Goal: Task Accomplishment & Management: Manage account settings

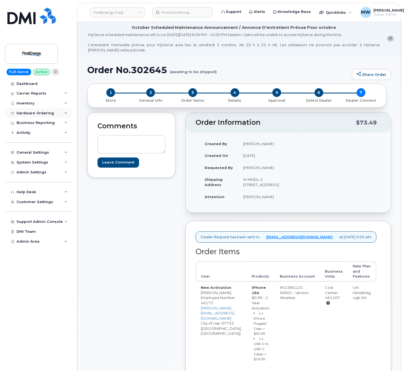
drag, startPoint x: 41, startPoint y: 114, endPoint x: 39, endPoint y: 110, distance: 4.5
click at [41, 114] on div "Hardware Ordering" at bounding box center [35, 113] width 37 height 4
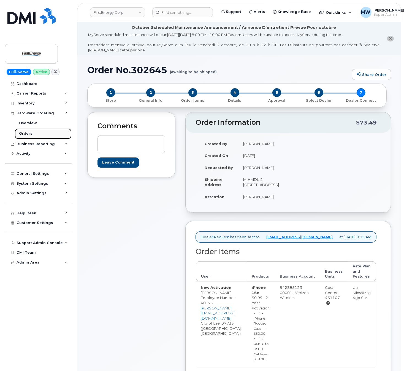
click at [35, 135] on link "Orders" at bounding box center [43, 133] width 57 height 10
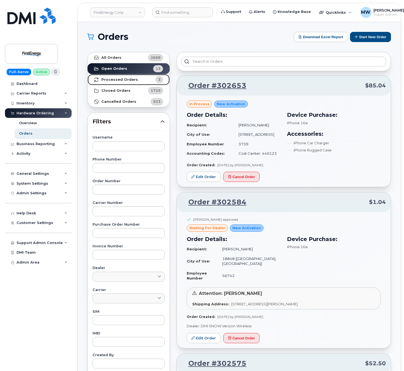
click at [131, 81] on strong "Processed Orders" at bounding box center [119, 80] width 37 height 4
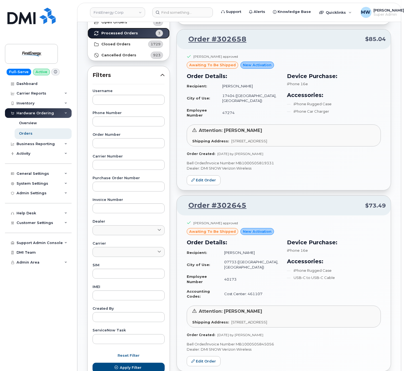
scroll to position [13, 0]
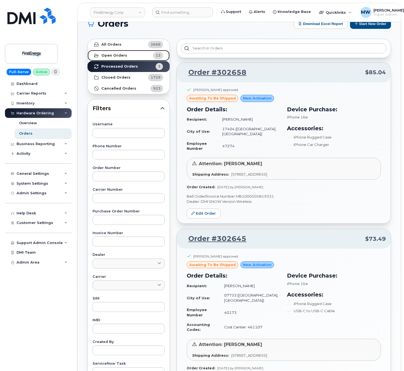
click at [125, 57] on strong "Open Orders" at bounding box center [114, 55] width 26 height 4
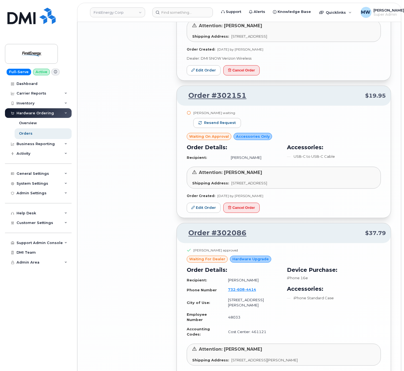
scroll to position [1027, 0]
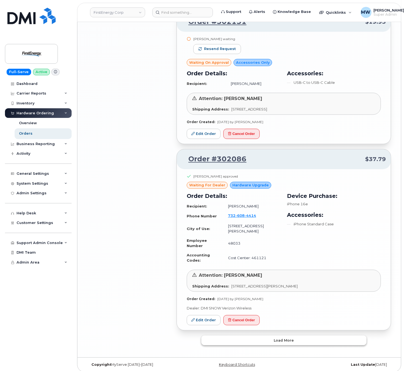
click at [308, 336] on button "Load more" at bounding box center [283, 341] width 165 height 10
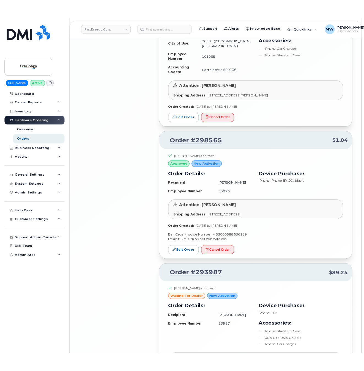
scroll to position [1836, 0]
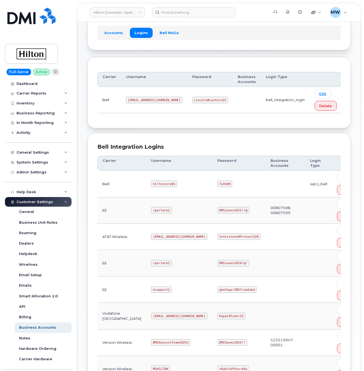
scroll to position [55, 0]
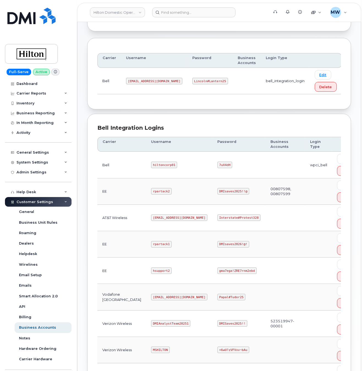
click at [151, 221] on code "ms-hilton@dminc.com" at bounding box center [179, 218] width 56 height 7
copy code "ms-hilton@dminc.com"
click at [224, 221] on code "Interstate#Protest328" at bounding box center [238, 218] width 43 height 7
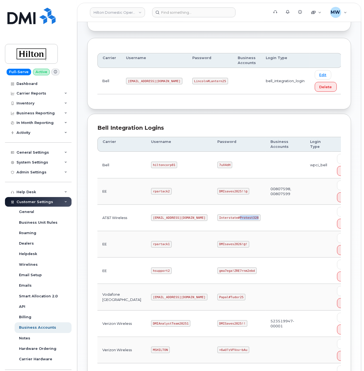
click at [224, 221] on code "Interstate#Protest328" at bounding box center [238, 218] width 43 height 7
copy code "Interstate#Protest328"
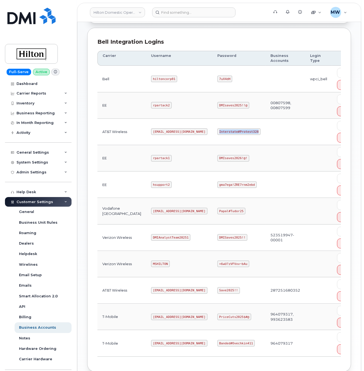
scroll to position [165, 0]
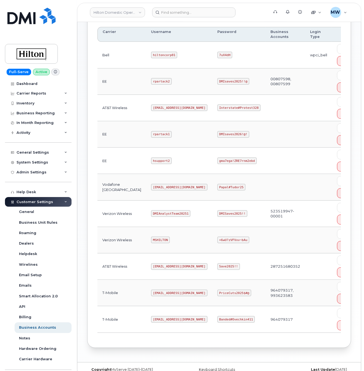
click at [151, 243] on code "MSHILTON" at bounding box center [160, 240] width 19 height 7
copy code "MSHILTON"
click at [212, 242] on td "+6wU?zVFVxv~bAu" at bounding box center [238, 240] width 53 height 26
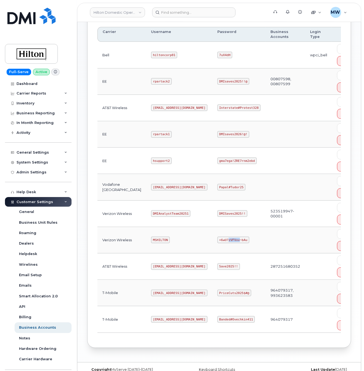
click at [217, 243] on code "+6wU?zVFVxv~bAu" at bounding box center [233, 240] width 32 height 7
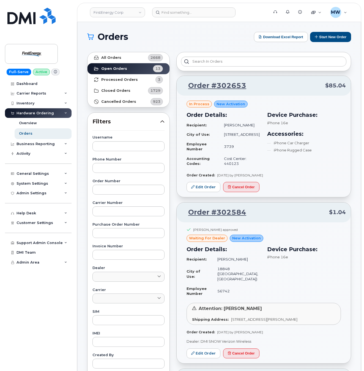
scroll to position [1451, 0]
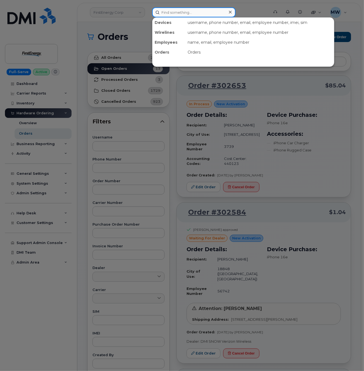
click at [191, 14] on input at bounding box center [193, 12] width 83 height 10
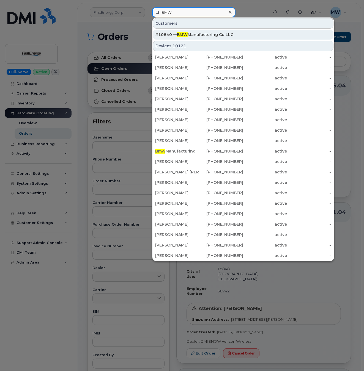
type input "BMW"
click at [211, 34] on div "#10840 — BMW Manufacturing Co LLC" at bounding box center [243, 35] width 176 height 6
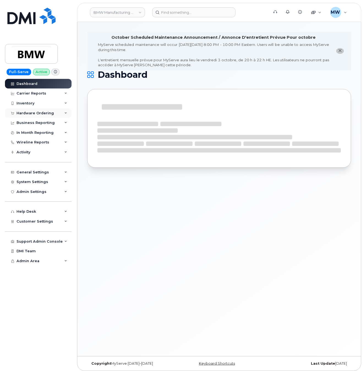
click at [36, 117] on div "Hardware Ordering" at bounding box center [38, 113] width 67 height 10
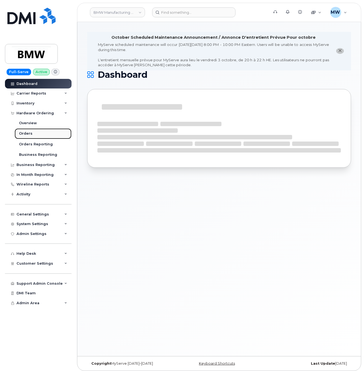
click at [29, 135] on div "Orders" at bounding box center [25, 133] width 13 height 5
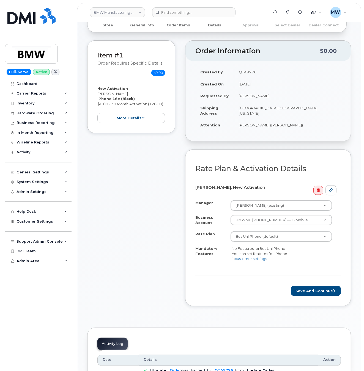
scroll to position [165, 0]
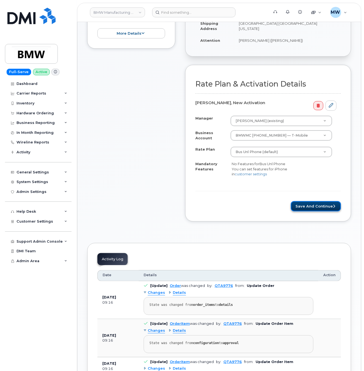
click at [314, 209] on button "Save and Continue" at bounding box center [316, 206] width 50 height 10
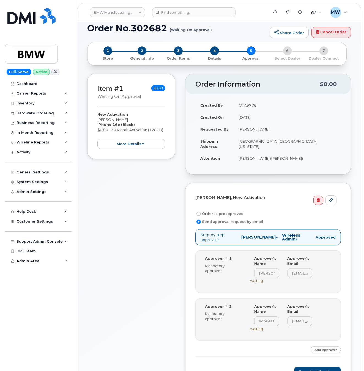
scroll to position [110, 0]
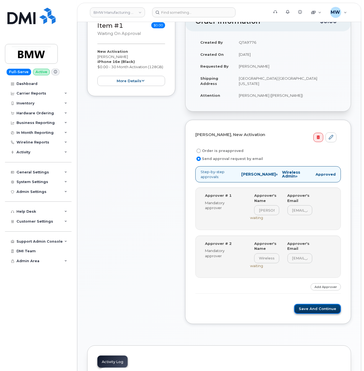
click at [307, 309] on button "Save and Continue" at bounding box center [317, 309] width 47 height 10
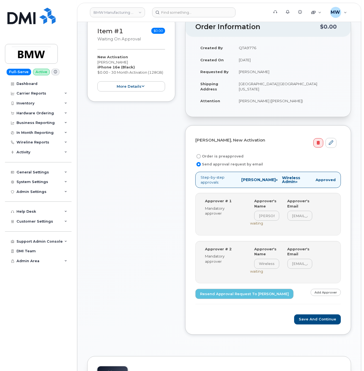
scroll to position [110, 0]
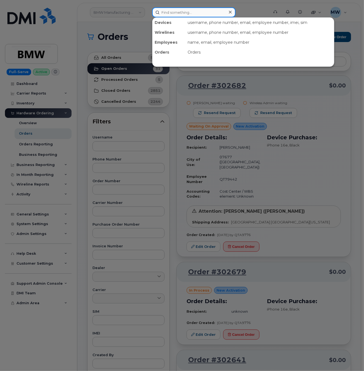
click at [160, 15] on input at bounding box center [193, 12] width 83 height 10
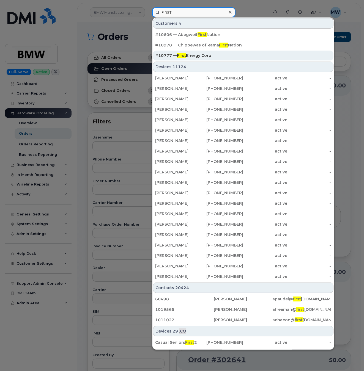
type input "FIRST"
click at [198, 56] on div "#10777 — First Energy Corp" at bounding box center [243, 56] width 176 height 6
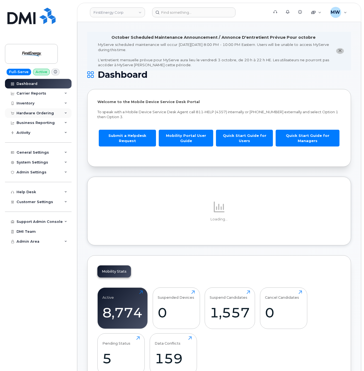
click at [38, 110] on div "Hardware Ordering" at bounding box center [38, 113] width 67 height 10
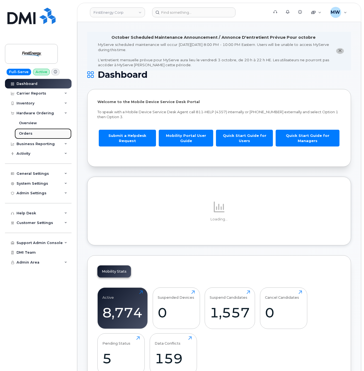
click at [49, 134] on link "Orders" at bounding box center [43, 133] width 57 height 10
